Goal: Find specific page/section: Locate a particular part of the current website

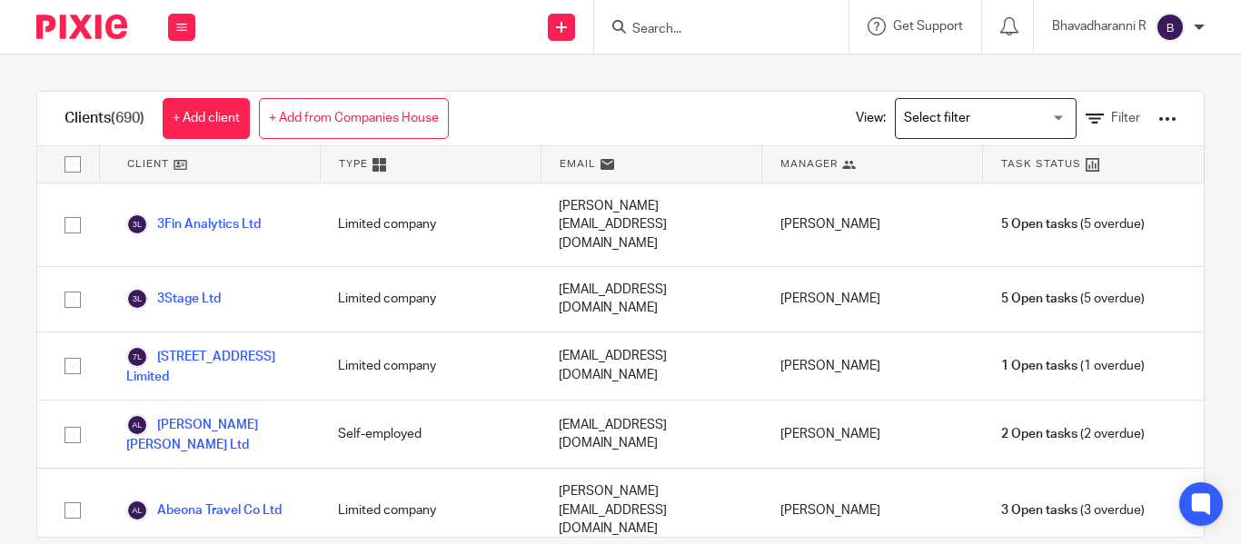
click at [657, 29] on input "Search" at bounding box center [711, 30] width 163 height 16
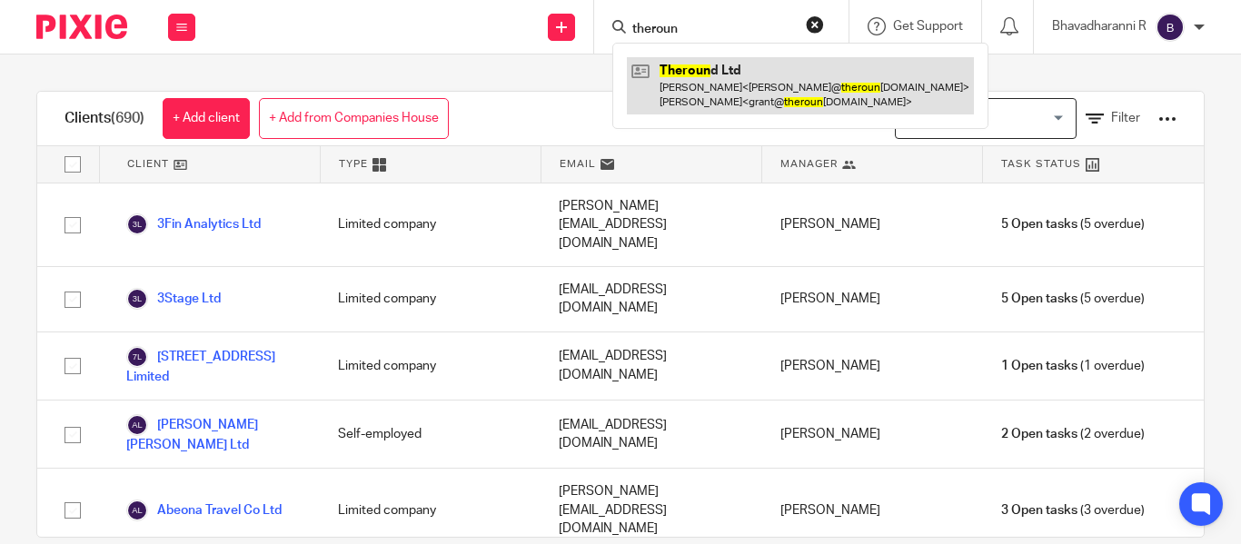
type input "theroun"
click at [706, 73] on link at bounding box center [800, 85] width 347 height 56
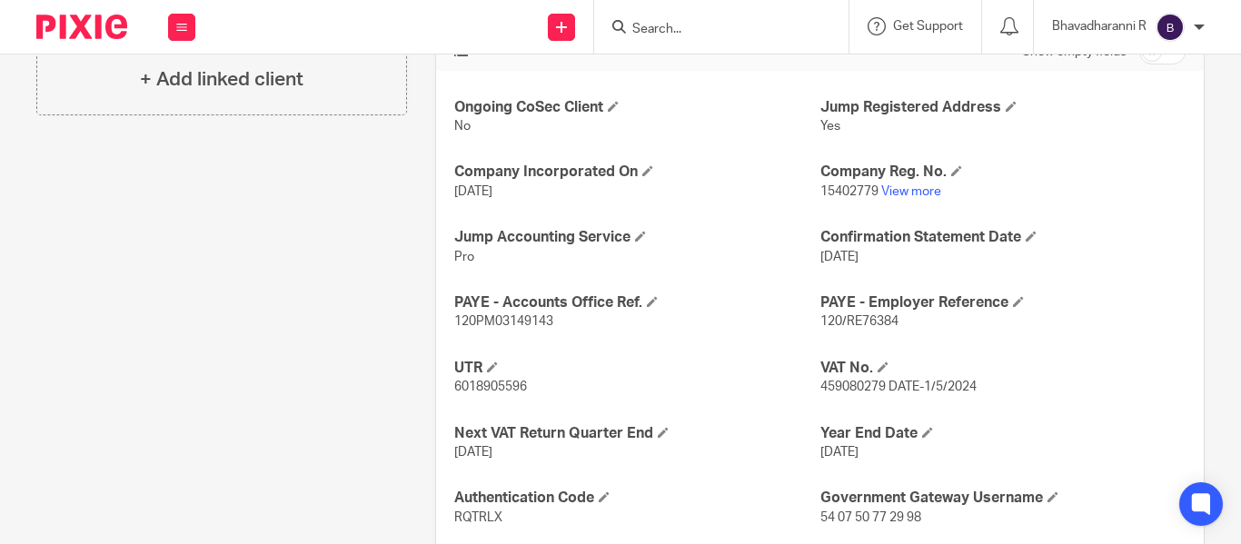
scroll to position [654, 0]
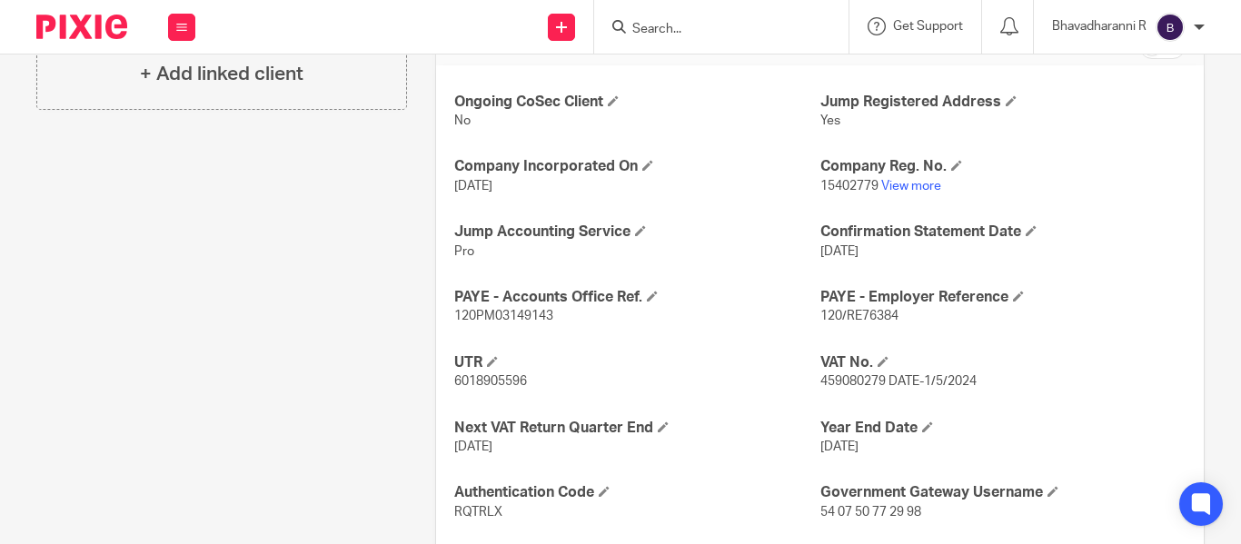
click at [839, 311] on span "120/RE76384" at bounding box center [859, 316] width 78 height 13
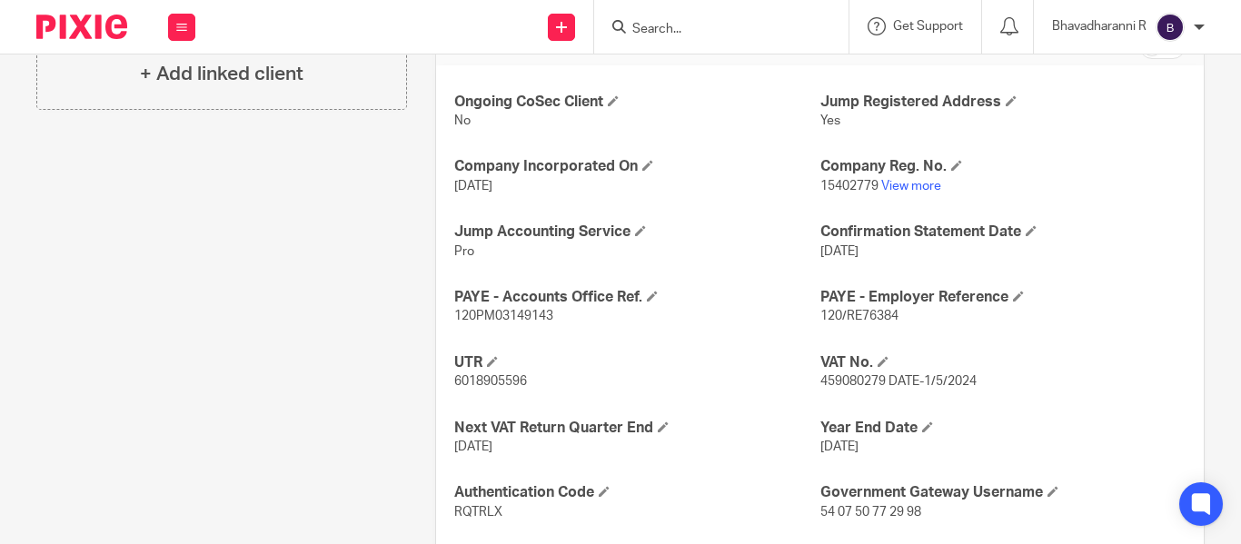
click at [478, 317] on span "120PM03149143" at bounding box center [503, 316] width 99 height 13
copy span "120PM03149143"
